Goal: Task Accomplishment & Management: Use online tool/utility

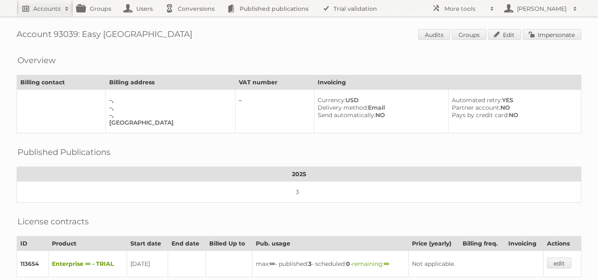
click at [54, 12] on h2 "Accounts" at bounding box center [46, 9] width 27 height 8
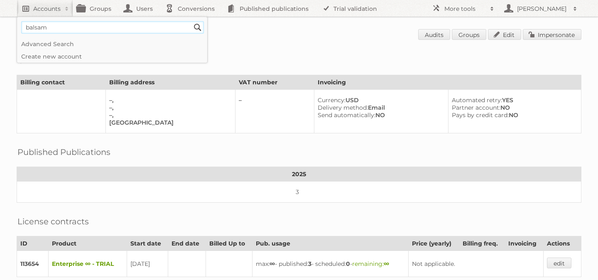
type input"] "balsam brands"
click at [191, 21] on input "Search" at bounding box center [197, 27] width 12 height 12
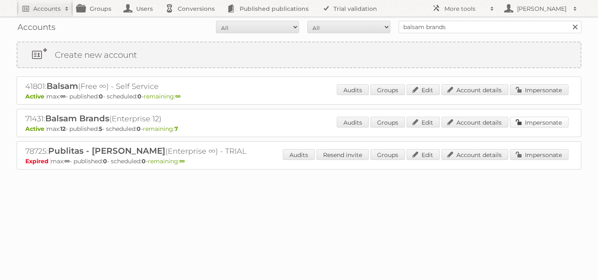
click at [536, 123] on link "Impersonate" at bounding box center [539, 122] width 59 height 11
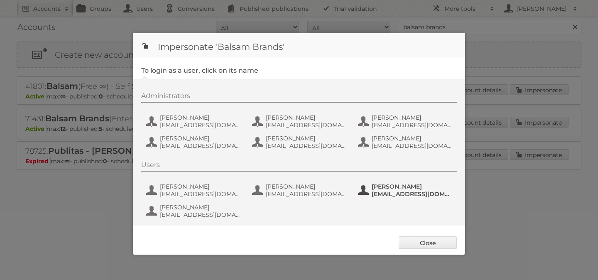
click at [399, 186] on span "[PERSON_NAME]" at bounding box center [412, 186] width 81 height 7
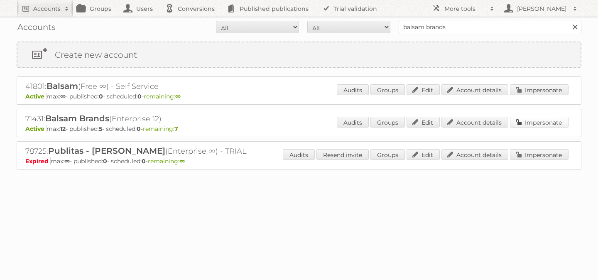
click at [535, 122] on link "Impersonate" at bounding box center [539, 122] width 59 height 11
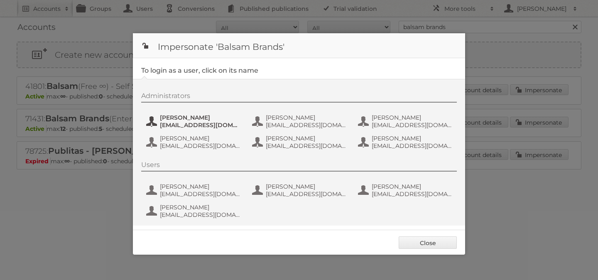
click at [194, 118] on span "[PERSON_NAME]" at bounding box center [200, 117] width 81 height 7
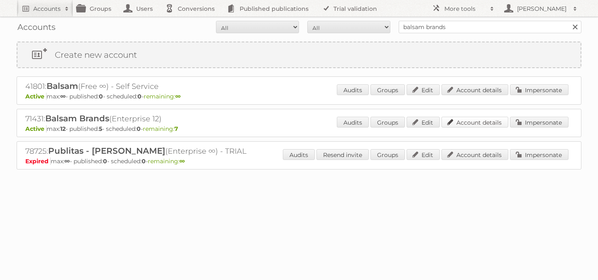
click at [487, 120] on link "Account details" at bounding box center [474, 122] width 67 height 11
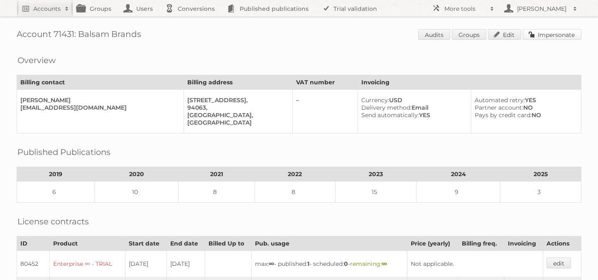
click at [540, 37] on link "Impersonate" at bounding box center [552, 34] width 59 height 11
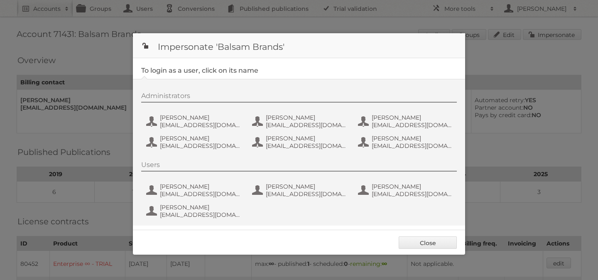
click at [287, 112] on div "Administrators [PERSON_NAME] [PERSON_NAME][EMAIL_ADDRESS][DOMAIN_NAME] [PERSON_…" at bounding box center [303, 122] width 324 height 61
click at [287, 118] on span "[PERSON_NAME]" at bounding box center [306, 117] width 81 height 7
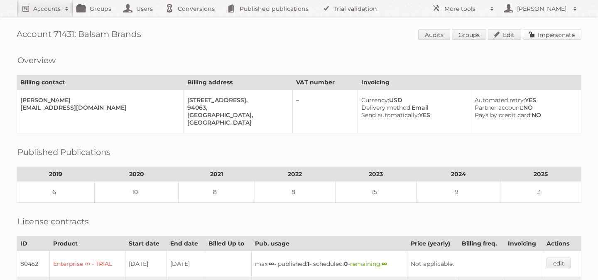
click at [536, 32] on link "Impersonate" at bounding box center [552, 34] width 59 height 11
